Goal: Navigation & Orientation: Find specific page/section

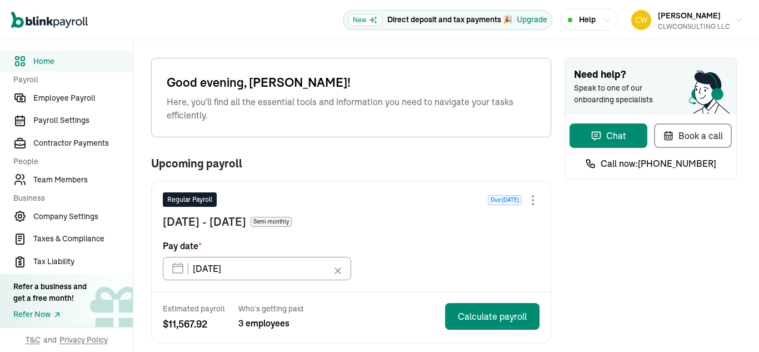
click at [50, 62] on span "Home" at bounding box center [82, 62] width 99 height 12
click at [53, 58] on span "Home" at bounding box center [82, 62] width 99 height 12
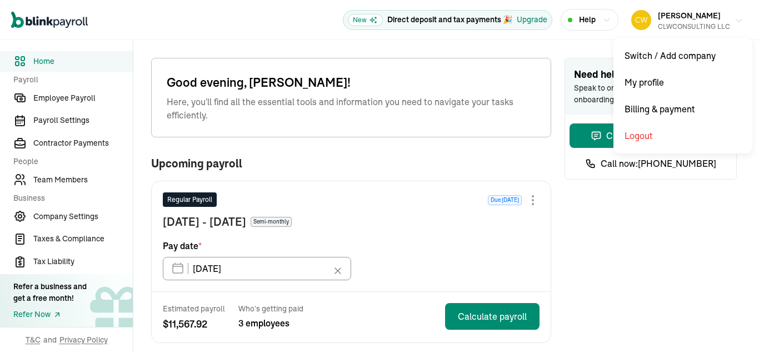
click at [720, 22] on div "CLWCONSULTING LLC" at bounding box center [694, 27] width 72 height 10
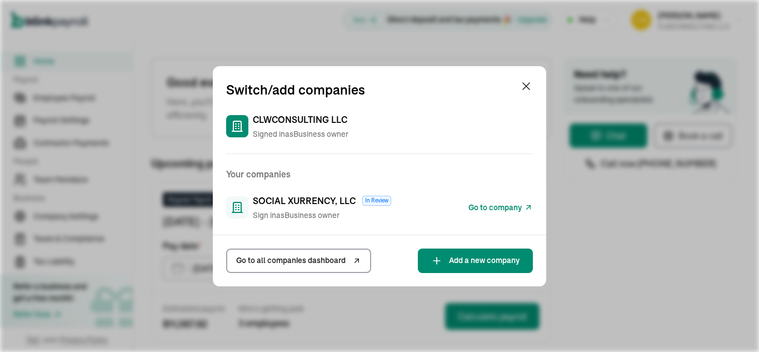
click at [326, 263] on span "Go to all companies dashboard" at bounding box center [290, 261] width 109 height 12
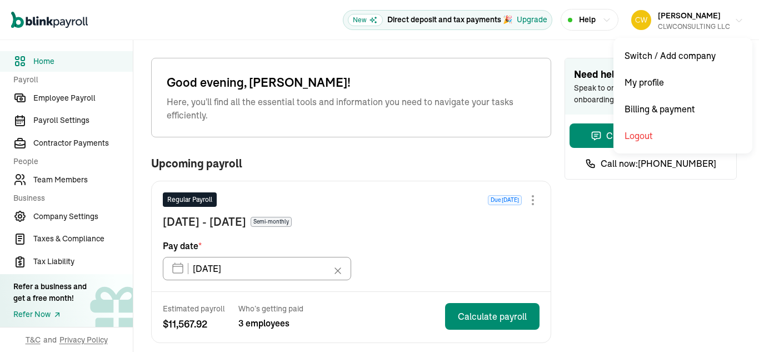
click at [720, 22] on div "CLWCONSULTING LLC" at bounding box center [694, 27] width 72 height 10
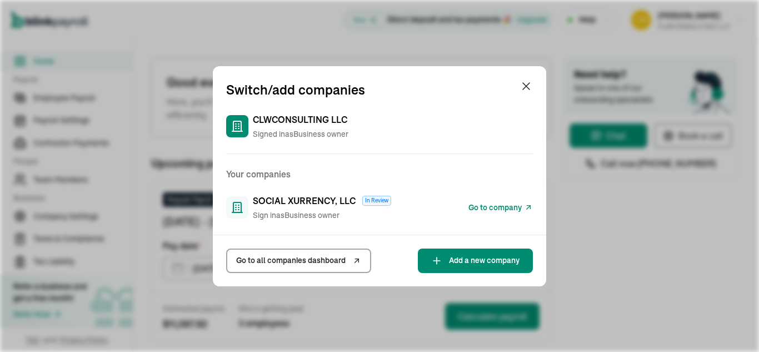
click at [326, 263] on span "Go to all companies dashboard" at bounding box center [290, 261] width 109 height 12
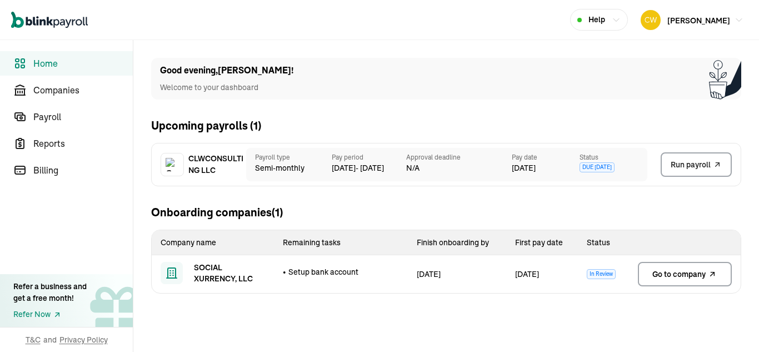
click at [689, 268] on span "Go to company" at bounding box center [679, 273] width 53 height 11
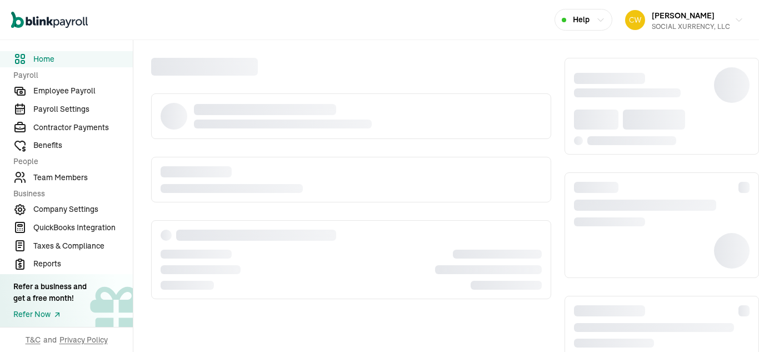
drag, startPoint x: 0, startPoint y: 0, endPoint x: 515, endPoint y: 51, distance: 517.8
drag, startPoint x: 514, startPoint y: 52, endPoint x: 485, endPoint y: 61, distance: 29.7
click at [485, 61] on div at bounding box center [351, 67] width 400 height 18
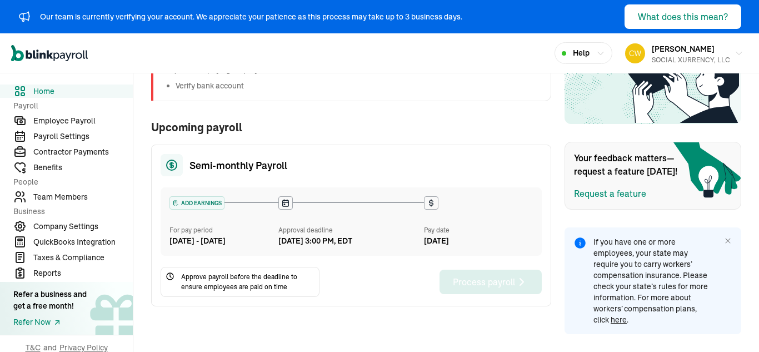
click at [288, 202] on icon at bounding box center [285, 202] width 9 height 9
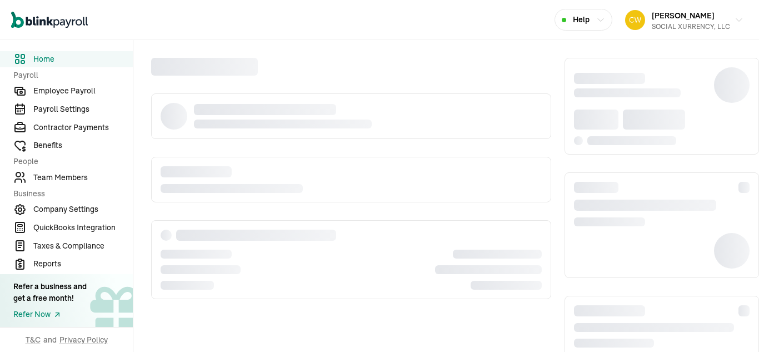
drag, startPoint x: 0, startPoint y: 0, endPoint x: 515, endPoint y: 51, distance: 517.8
drag, startPoint x: 514, startPoint y: 52, endPoint x: 485, endPoint y: 61, distance: 29.7
click at [485, 61] on div at bounding box center [351, 67] width 400 height 18
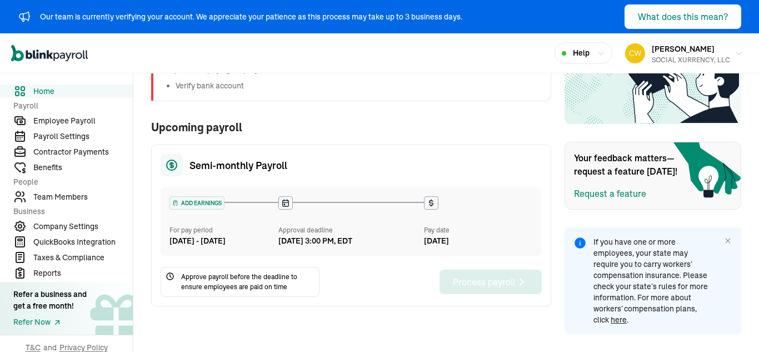
click at [288, 202] on icon at bounding box center [285, 202] width 9 height 9
